Goal: Task Accomplishment & Management: Manage account settings

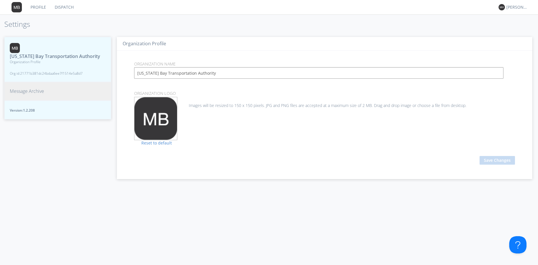
click at [27, 91] on span "Message Archive" at bounding box center [27, 91] width 34 height 7
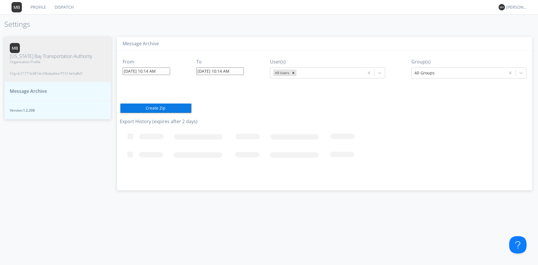
click at [134, 71] on input "[DATE] 10:14 AM" at bounding box center [147, 70] width 48 height 7
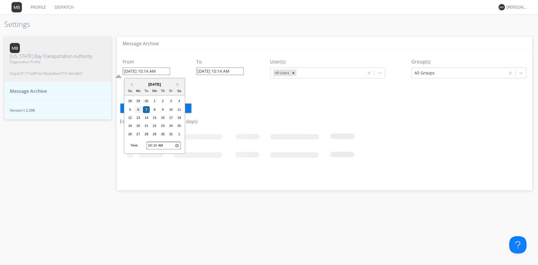
click at [139, 109] on div "6" at bounding box center [138, 109] width 7 height 7
type input "[DATE] 10:14 AM"
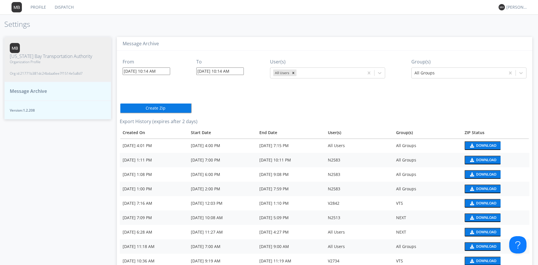
click at [216, 71] on input "[DATE] 10:14 AM" at bounding box center [220, 70] width 48 height 7
click at [213, 108] on div "6" at bounding box center [213, 109] width 7 height 7
type input "[DATE] 10:14 AM"
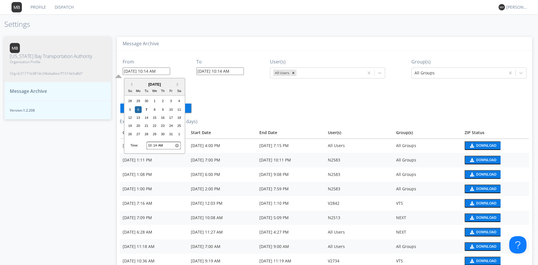
click at [151, 72] on input "[DATE] 10:14 AM" at bounding box center [147, 70] width 48 height 7
click at [153, 146] on input "10:14" at bounding box center [164, 145] width 34 height 7
type input "11:14"
type input "[DATE] 11:14 AM"
type input "[DATE] 10:14 AM"
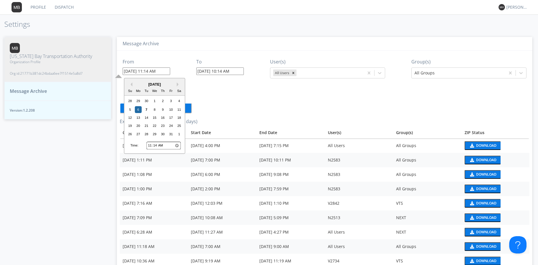
type input "12:14"
type input "[DATE] 12:14 PM"
type input "13:14"
type input "[DATE] 1:14 PM"
type input "14:14"
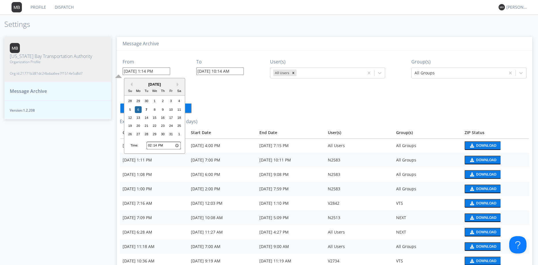
type input "[DATE] 2:14 PM"
type input "15:14"
type input "[DATE] 3:14 PM"
type input "16:14"
type input "[DATE] 4:14 PM"
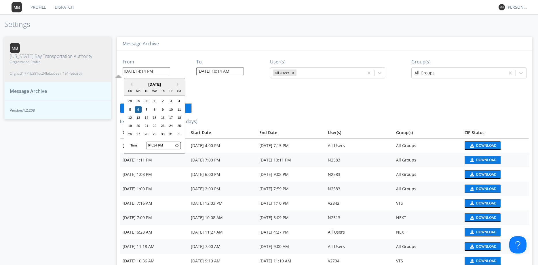
type input "17:14"
type input "[DATE] 5:14 PM"
type input "18:14"
type input "[DATE] 6:14 PM"
type input "19:14"
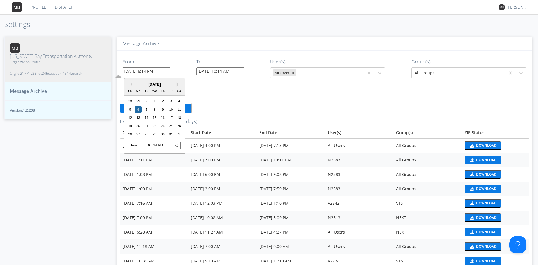
type input "[DATE] 7:14 PM"
type input "20:14"
type input "[DATE] 8:14 PM"
type input "21:14"
type input "[DATE] 9:14 PM"
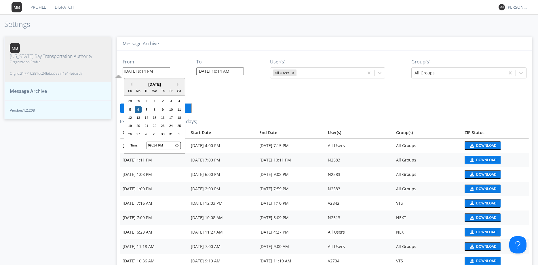
type input "22:14"
type input "[DATE] 10:14 PM"
type input "23:14"
type input "[DATE] 11:14 PM"
type input "12:14"
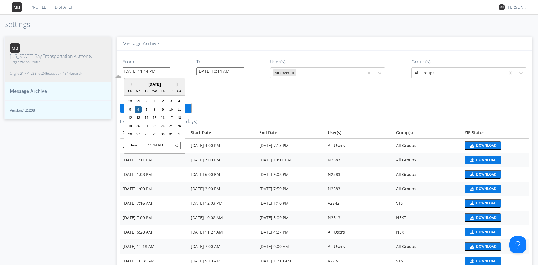
type input "[DATE] 12:14 PM"
type input "13:14"
type input "[DATE] 1:14 PM"
type input "14:14"
type input "[DATE] 2:14 PM"
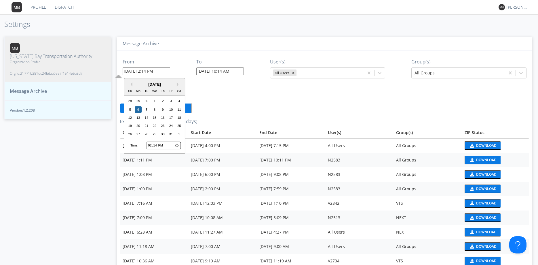
type input "15:14"
type input "[DATE] 3:14 PM"
type input "16:14"
type input "[DATE] 4:14 PM"
type input "17:14"
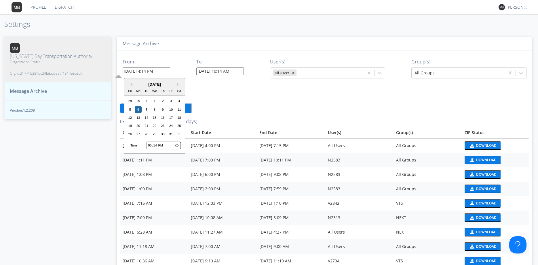
type input "[DATE] 5:14 PM"
type input "18:14"
type input "[DATE] 6:14 PM"
type input "19:14"
type input "[DATE] 7:14 PM"
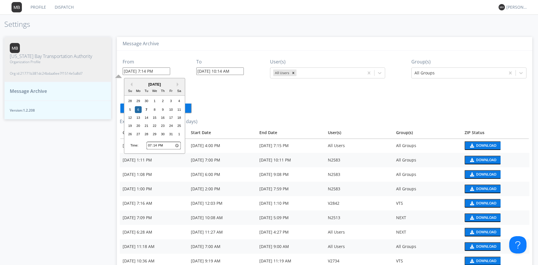
click at [159, 147] on input "19:14" at bounding box center [164, 145] width 34 height 7
type input "19:15"
type input "[DATE] 7:15 PM"
type input "19:14"
type input "[DATE] 7:14 PM"
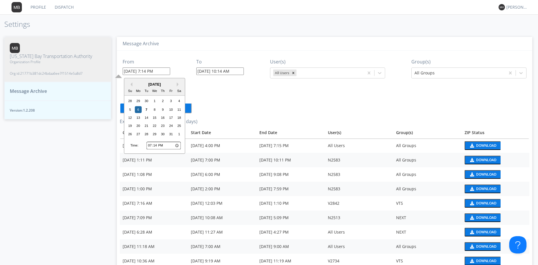
type input "19:13"
type input "[DATE] 7:13 PM"
type input "19:12"
type input "[DATE] 7:12 PM"
type input "19:11"
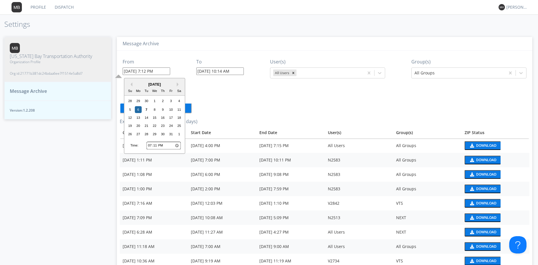
type input "[DATE] 7:11 PM"
type input "19:10"
type input "[DATE] 7:10 PM"
type input "19:09"
type input "[DATE] 7:09 PM"
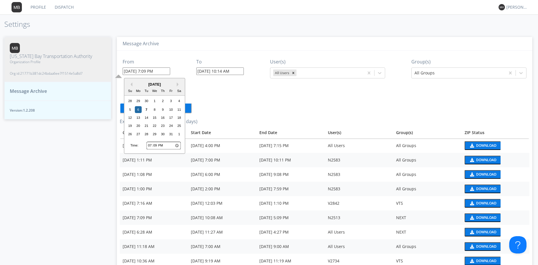
type input "19:08"
type input "[DATE] 7:08 PM"
type input "19:07"
type input "[DATE] 7:07 PM"
type input "19:06"
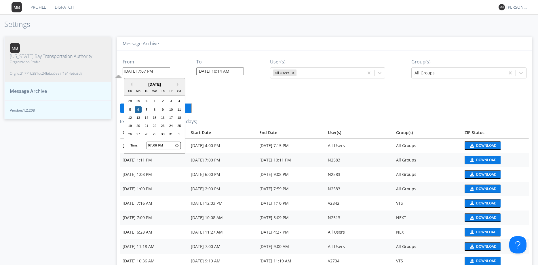
type input "[DATE] 7:06 PM"
type input "19:05"
type input "[DATE] 7:05 PM"
type input "19:04"
type input "[DATE] 7:04 PM"
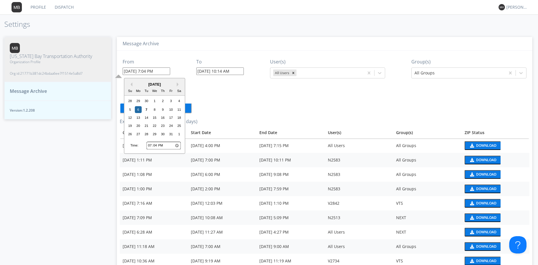
type input "19:03"
type input "[DATE] 7:03 PM"
type input "19:02"
type input "[DATE] 7:02 PM"
type input "19:01"
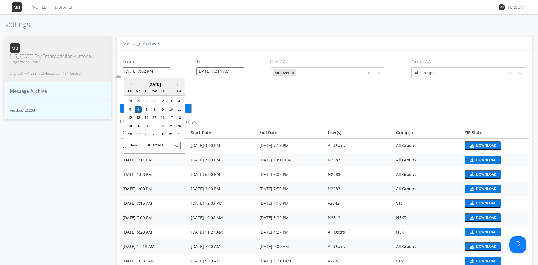
type input "[DATE] 7:01 PM"
type input "19:00"
type input "[DATE] 7:00 PM"
click at [225, 70] on input "[DATE] 10:14 AM" at bounding box center [220, 70] width 48 height 7
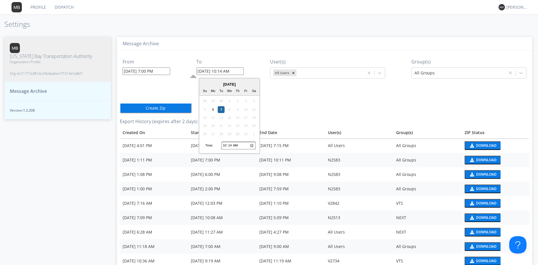
click at [233, 145] on input "10:14" at bounding box center [239, 145] width 34 height 7
type input "10:13"
type input "[DATE] 10:13 AM"
type input "10:12"
type input "[DATE] 10:12 AM"
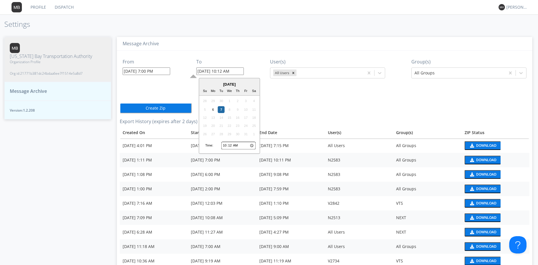
type input "10:11"
type input "[DATE] 10:11 AM"
type input "10:10"
type input "[DATE] 10:10 AM"
type input "10:09"
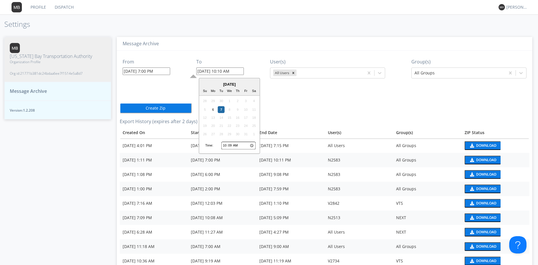
type input "[DATE] 10:09 AM"
type input "10:08"
type input "[DATE] 10:08 AM"
type input "10:07"
type input "[DATE] 10:07 AM"
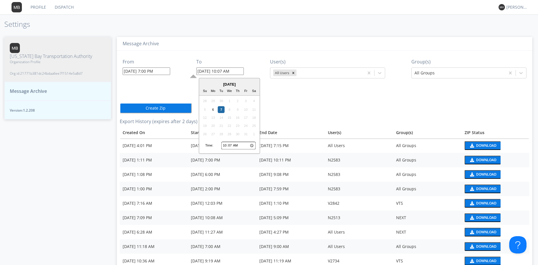
type input "10:06"
type input "[DATE] 10:06 AM"
type input "10:05"
type input "[DATE] 10:05 AM"
type input "10:04"
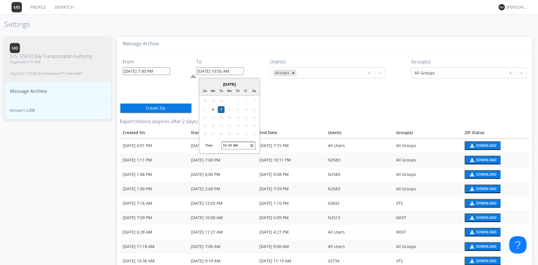
type input "[DATE] 10:04 AM"
type input "10:03"
type input "[DATE] 10:03 AM"
type input "10:02"
type input "[DATE] 10:02 AM"
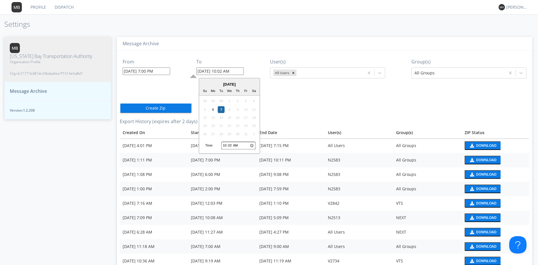
type input "10:01"
type input "[DATE] 10:01 AM"
type input "10:00"
type input "[DATE] 10:00 AM"
type input "10:59"
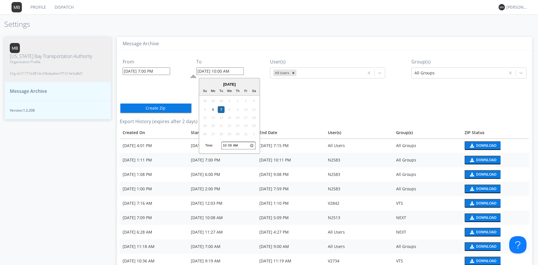
type input "[DATE] 10:59 AM"
type input "10:00"
type input "[DATE] 10:00 AM"
click at [226, 146] on input "10:00" at bounding box center [239, 145] width 34 height 7
type input "09:00"
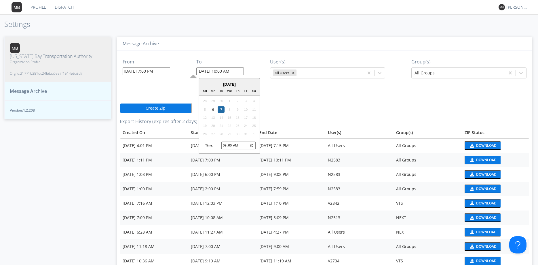
type input "[DATE] 9:00 AM"
type input "08:00"
click at [214, 109] on div "6" at bounding box center [213, 109] width 7 height 7
type input "[DATE] 8:00 AM"
click at [272, 101] on div "From [DATE] 7:00 PM To [DATE] 8:00 AM User(s) All Users Group(s) All Groups Cre…" at bounding box center [325, 253] width 410 height 405
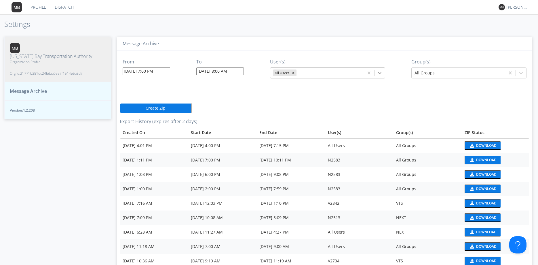
click at [382, 73] on icon at bounding box center [379, 73] width 3 height 2
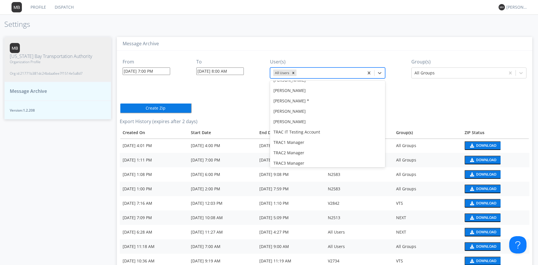
scroll to position [5960, 0]
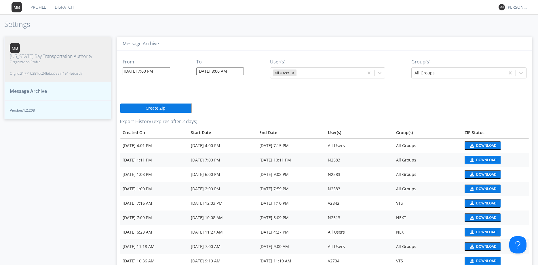
click at [414, 91] on div "From [DATE] 7:00 PM To [DATE] 8:00 AM User(s) All Users Group(s) All Groups Cre…" at bounding box center [325, 253] width 410 height 405
click at [157, 107] on button "Create Zip" at bounding box center [156, 108] width 72 height 10
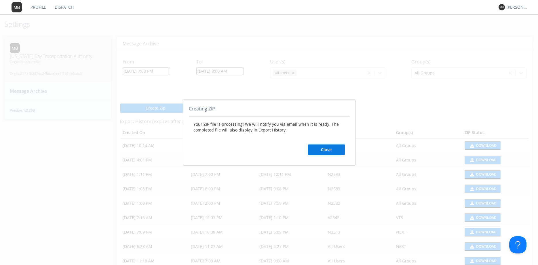
click at [326, 151] on button "Close" at bounding box center [326, 149] width 37 height 10
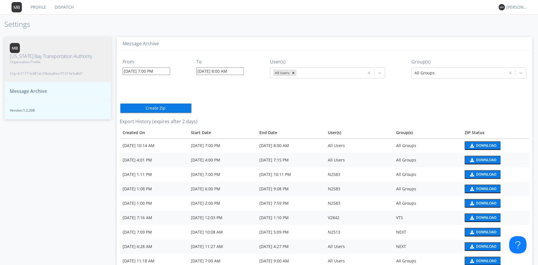
click at [159, 71] on input "[DATE] 7:00 PM" at bounding box center [147, 70] width 48 height 7
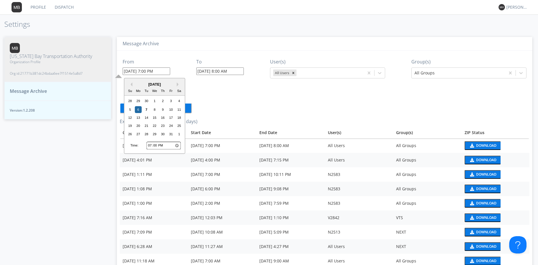
click at [165, 146] on input "19:00" at bounding box center [164, 145] width 34 height 7
type input "07:00"
type input "[DATE] 7:00 AM"
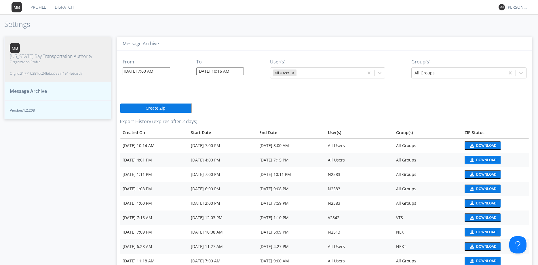
drag, startPoint x: 231, startPoint y: 105, endPoint x: 222, endPoint y: 78, distance: 28.7
click at [231, 105] on div "From [DATE] 7:00 AM To [DATE] 10:16 AM User(s) All Users Group(s) All Groups Cr…" at bounding box center [325, 260] width 410 height 419
click at [220, 71] on input "[DATE] 10:16 AM" at bounding box center [220, 70] width 48 height 7
click at [214, 108] on div "6" at bounding box center [213, 109] width 7 height 7
type input "[DATE] 10:16 AM"
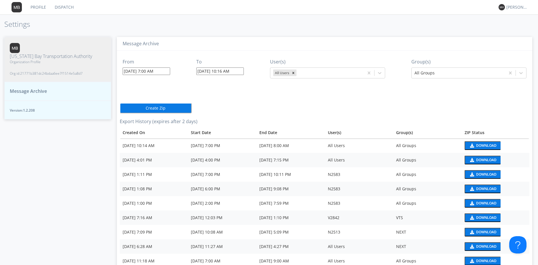
click at [223, 71] on input "[DATE] 10:16 AM" at bounding box center [220, 70] width 48 height 7
click at [228, 143] on input "10:16" at bounding box center [239, 145] width 34 height 7
type input "09:16"
type input "[DATE] 9:16 AM"
type input "08:16"
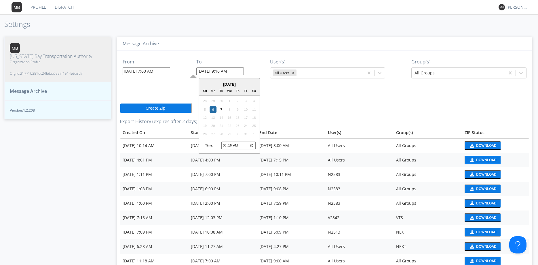
type input "[DATE] 8:16 AM"
click at [284, 109] on div "From [DATE] 7:00 AM To [DATE] 8:16 AM [DATE] Su Mo Tu We Th Fr Sa 28 29 30 1 2 …" at bounding box center [325, 260] width 410 height 419
click at [229, 72] on input "[DATE] 8:16 AM" at bounding box center [220, 70] width 48 height 7
click at [233, 143] on input "08:16" at bounding box center [239, 145] width 34 height 7
click at [234, 144] on input "08:16" at bounding box center [239, 145] width 34 height 7
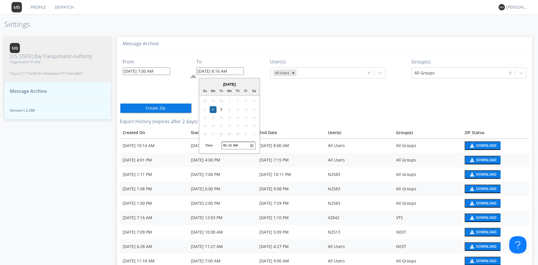
type input "08:17"
type input "[DATE] 8:17 AM"
type input "08:18"
type input "[DATE] 8:18 AM"
type input "08:19"
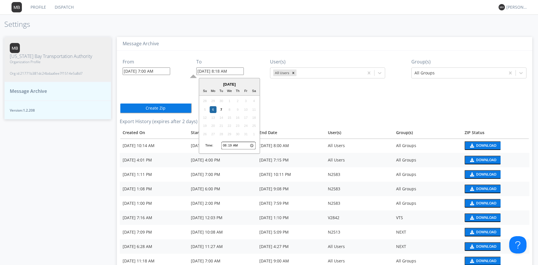
type input "[DATE] 8:19 AM"
type input "08:20"
type input "[DATE] 8:20 AM"
type input "08:21"
type input "[DATE] 8:21 AM"
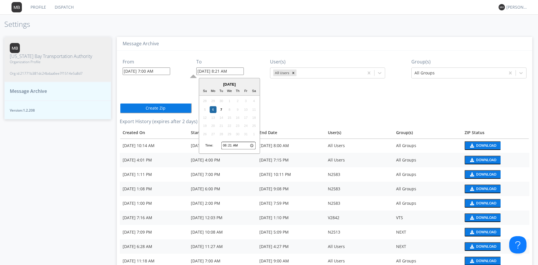
type input "08:22"
type input "[DATE] 8:22 AM"
type input "08:23"
type input "[DATE] 8:23 AM"
type input "08:24"
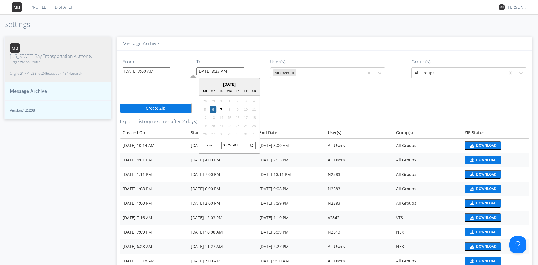
type input "[DATE] 8:24 AM"
type input "08:25"
type input "[DATE] 8:25 AM"
type input "08:26"
type input "[DATE] 8:26 AM"
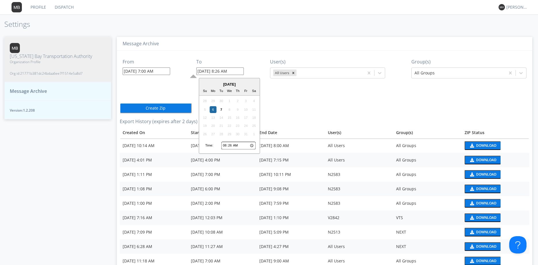
type input "08:27"
type input "[DATE] 8:27 AM"
type input "08:28"
type input "[DATE] 8:28 AM"
type input "08:29"
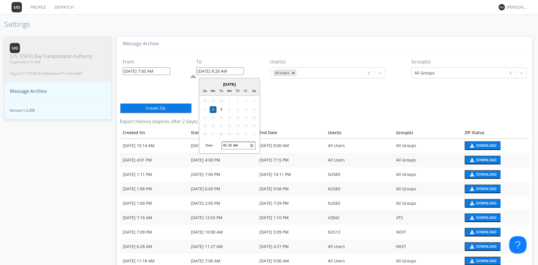
type input "[DATE] 8:29 AM"
type input "08:30"
type input "[DATE] 8:30 AM"
drag, startPoint x: 278, startPoint y: 113, endPoint x: 279, endPoint y: 110, distance: 3.0
click at [278, 113] on div "From [DATE] 7:00 AM To [DATE] 8:30 AM [DATE] Su Mo Tu We Th Fr Sa 28 29 30 1 2 …" at bounding box center [325, 260] width 410 height 419
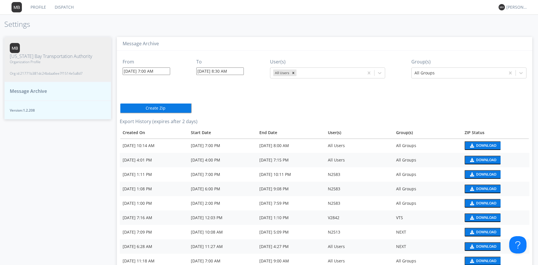
click at [150, 109] on button "Create Zip" at bounding box center [156, 108] width 72 height 10
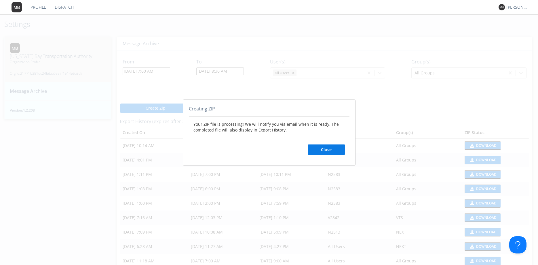
click at [340, 150] on button "Close" at bounding box center [326, 149] width 37 height 10
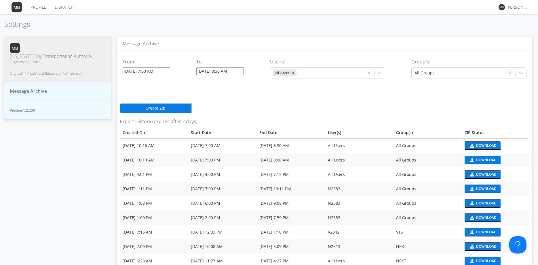
click at [481, 144] on div "Download" at bounding box center [487, 145] width 20 height 3
